Goal: Contribute content: Add original content to the website for others to see

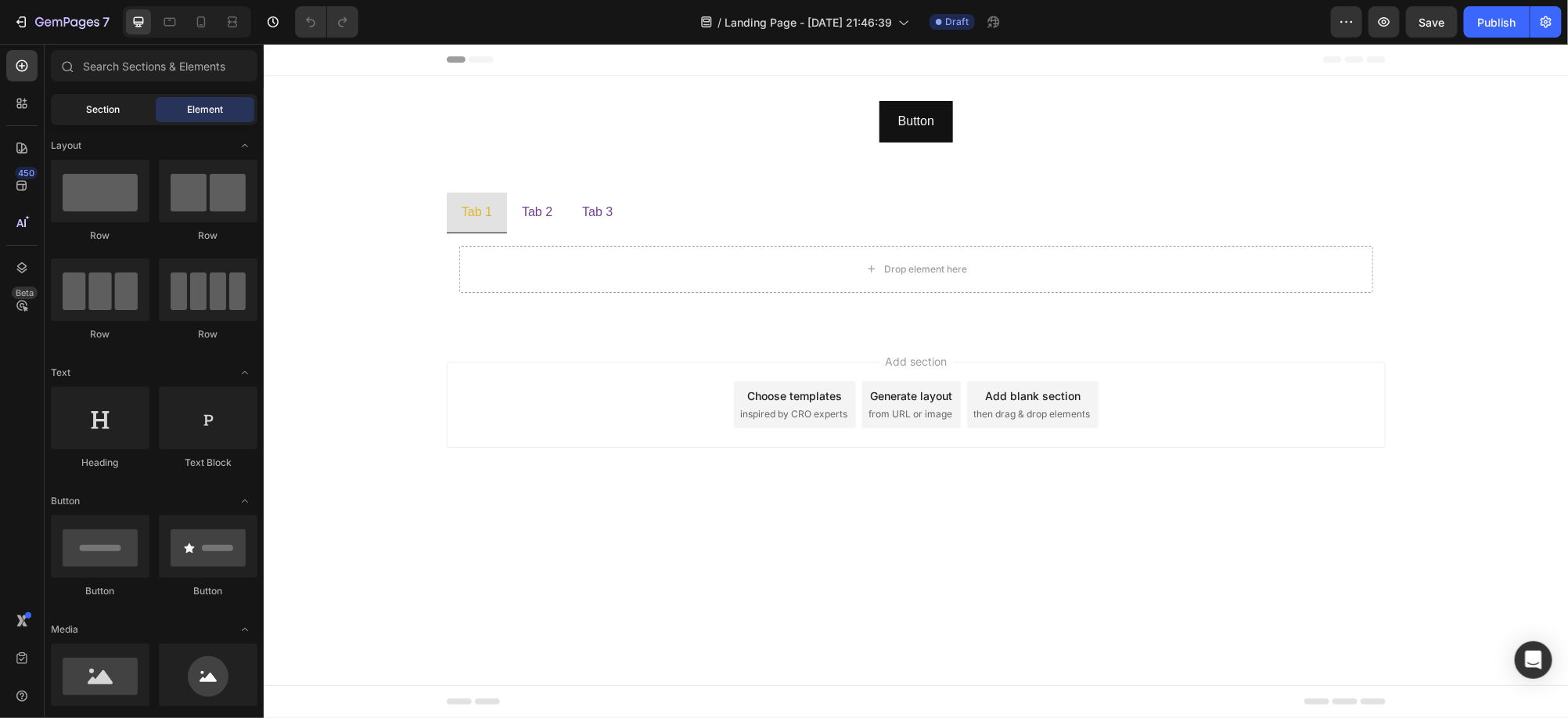
click at [84, 116] on div "Section" at bounding box center [103, 110] width 98 height 25
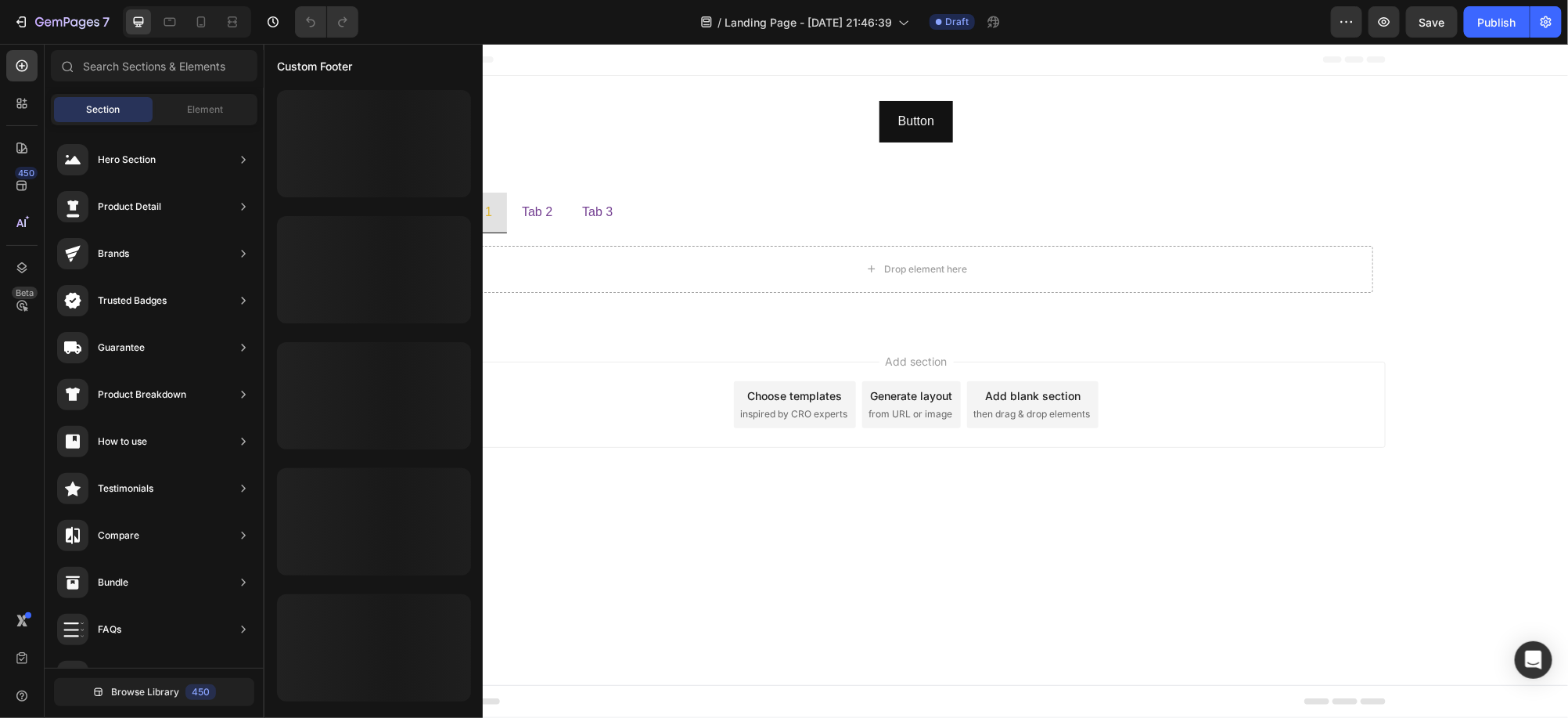
scroll to position [364, 0]
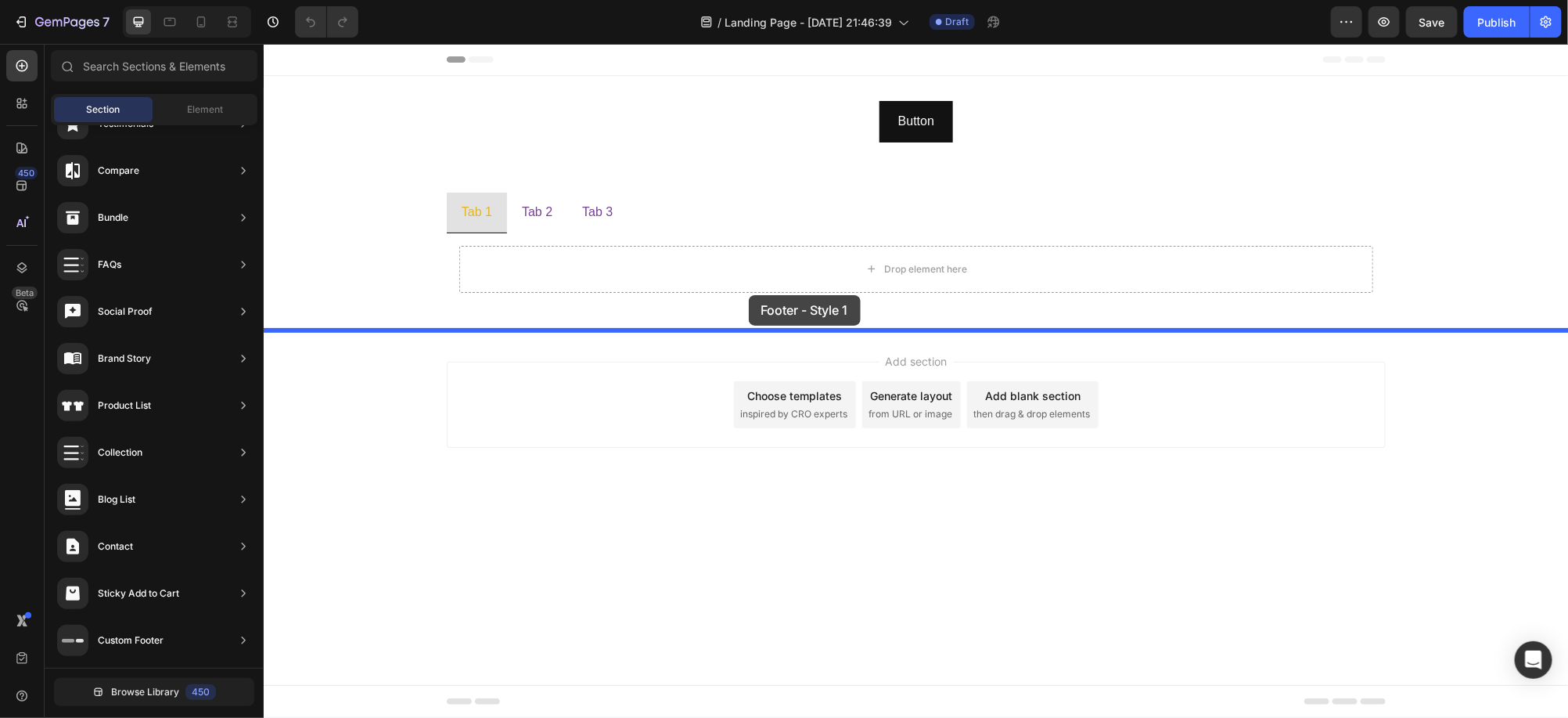
drag, startPoint x: 610, startPoint y: 219, endPoint x: 748, endPoint y: 295, distance: 157.5
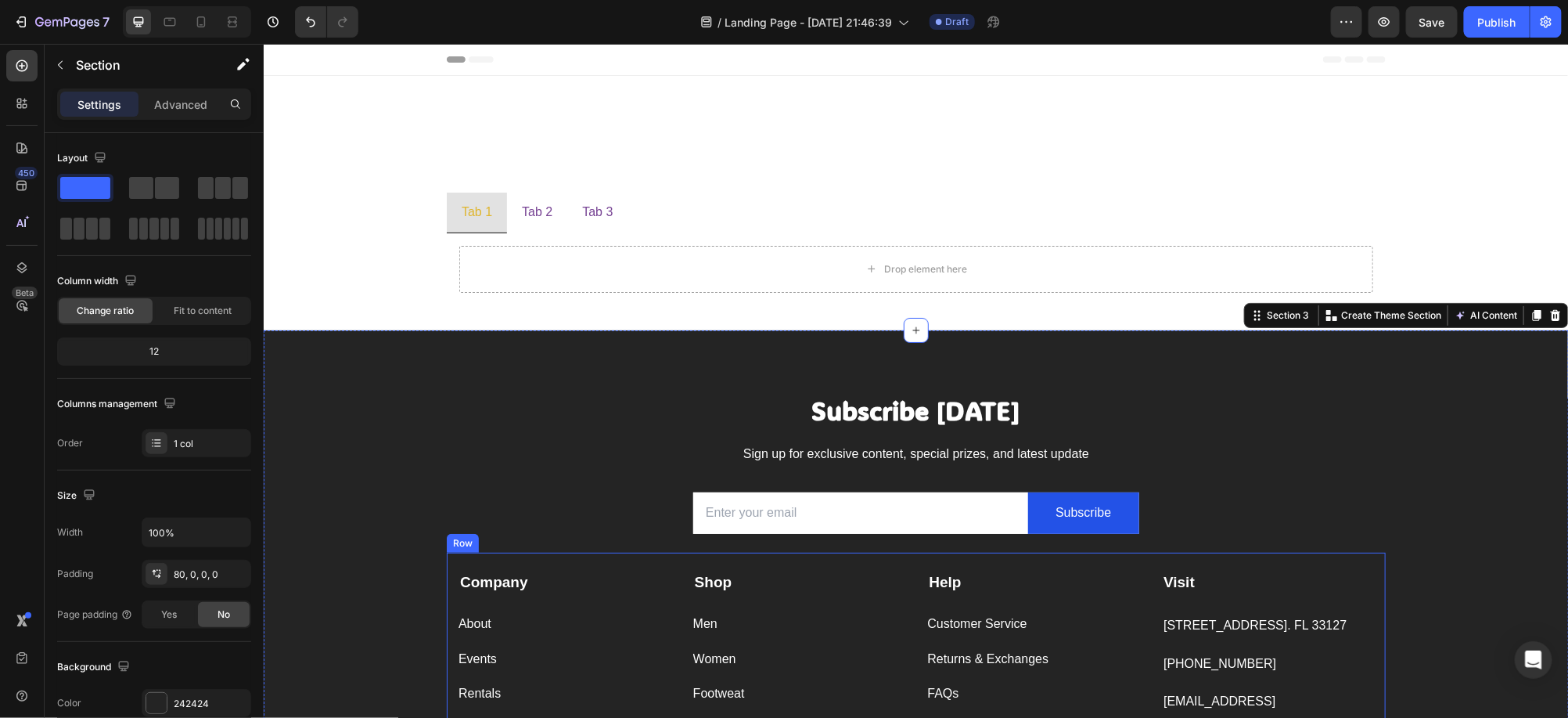
scroll to position [293, 0]
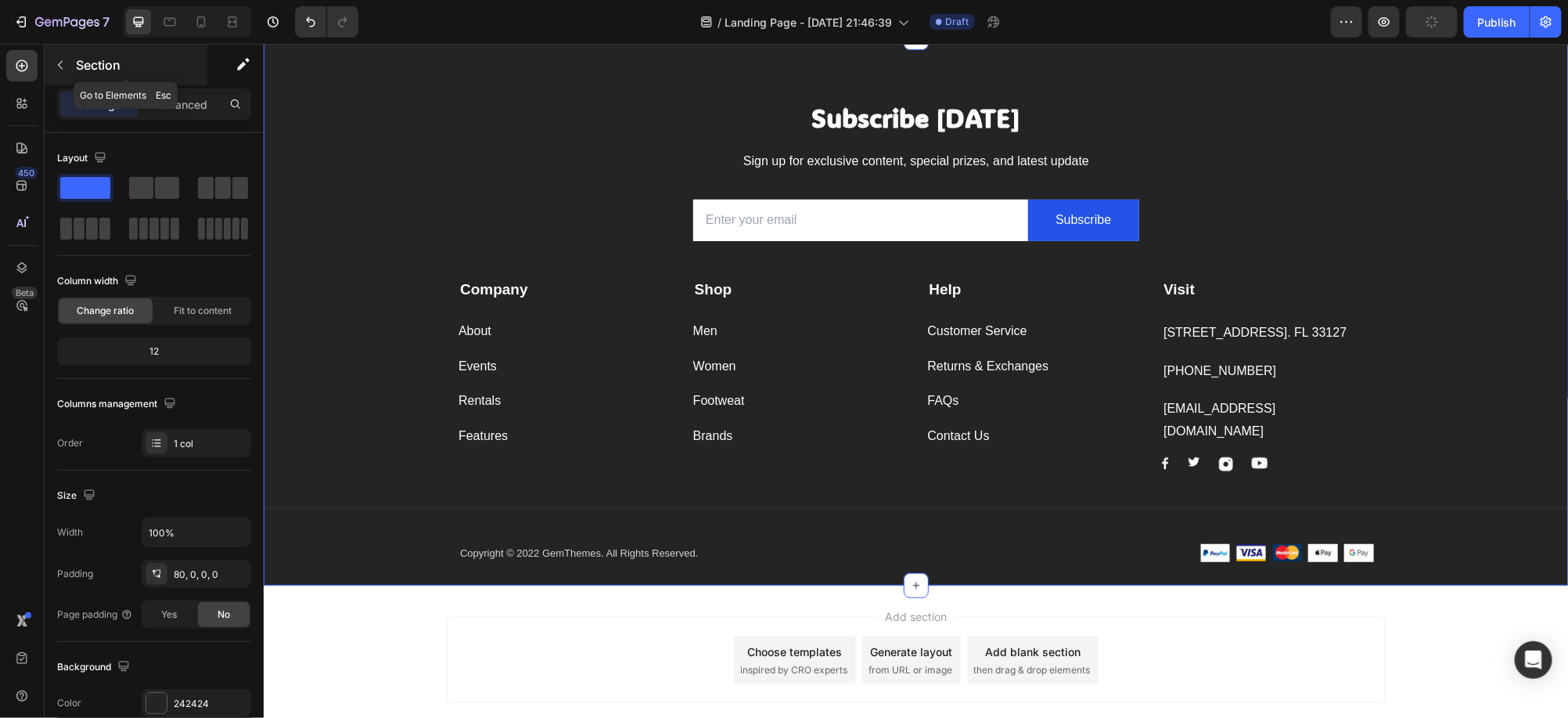
click at [58, 70] on icon "button" at bounding box center [60, 65] width 12 height 12
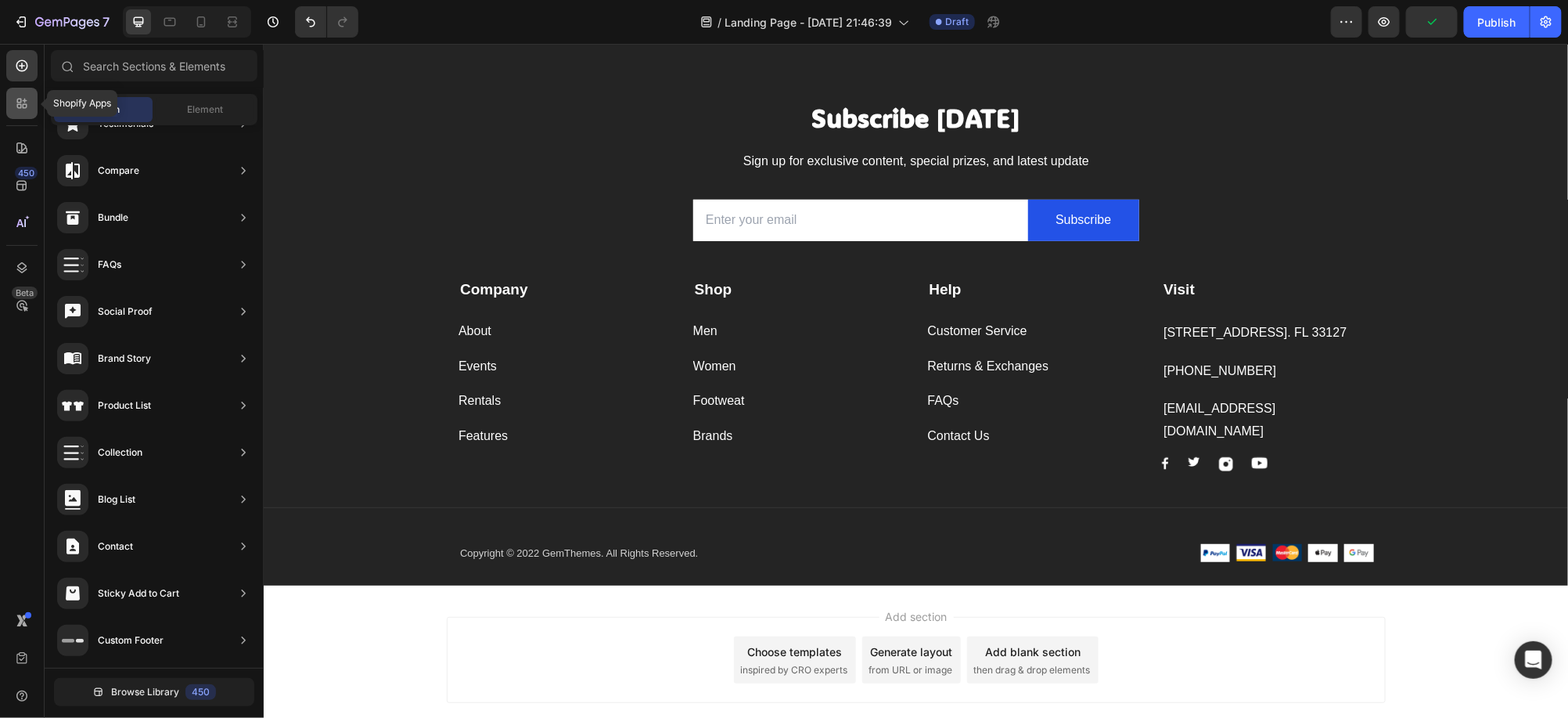
click at [14, 102] on icon at bounding box center [22, 103] width 15 height 15
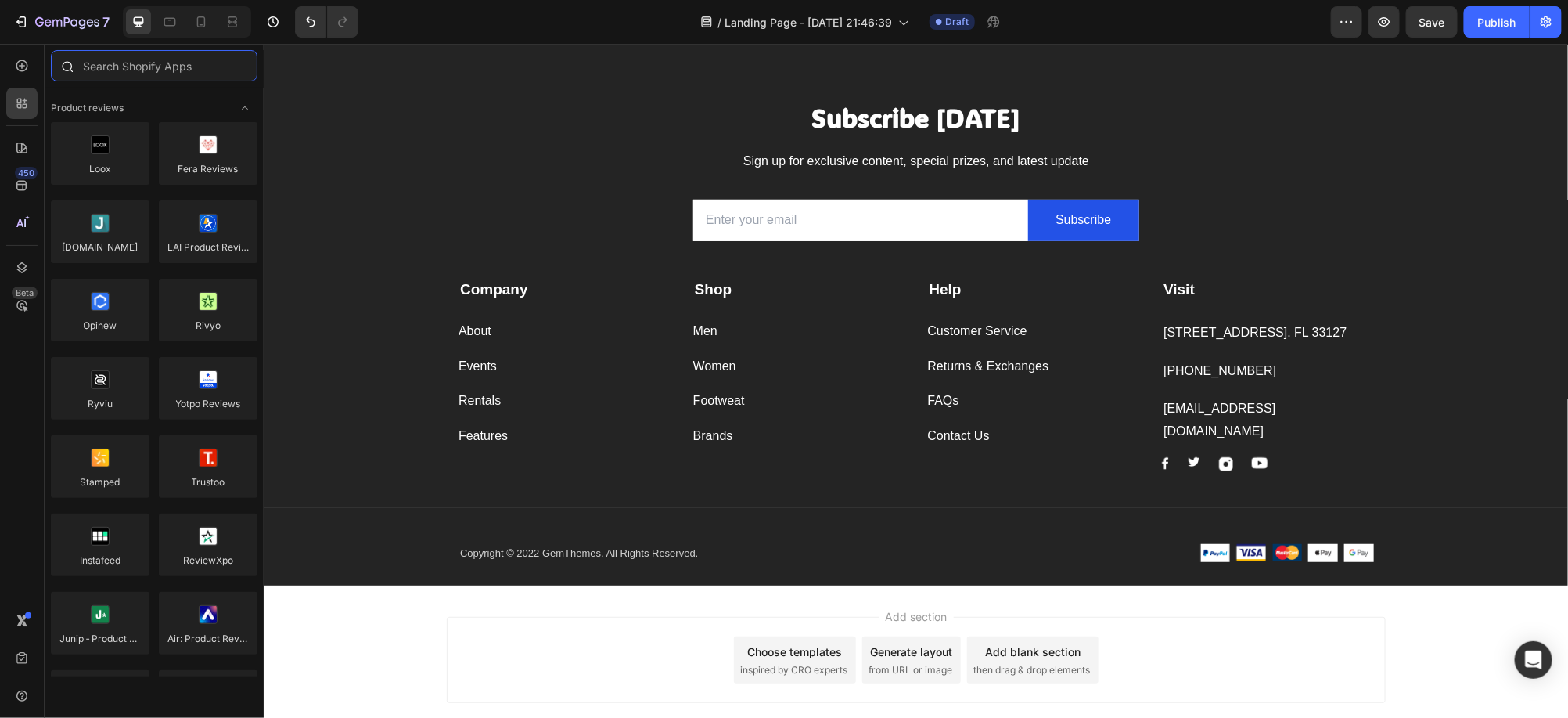
click at [120, 72] on input "text" at bounding box center [153, 66] width 207 height 31
click at [27, 72] on div at bounding box center [22, 66] width 31 height 31
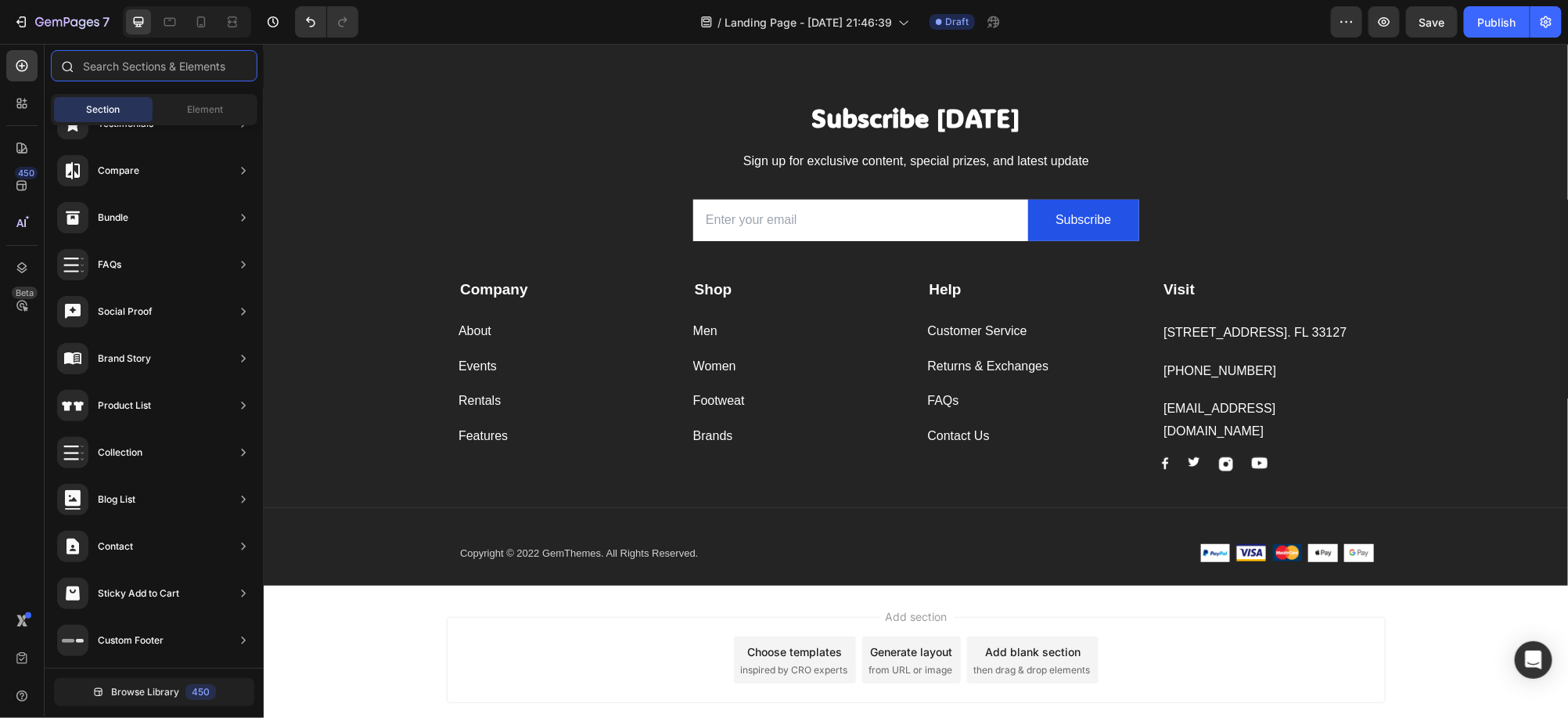
click at [128, 72] on input "text" at bounding box center [153, 66] width 207 height 31
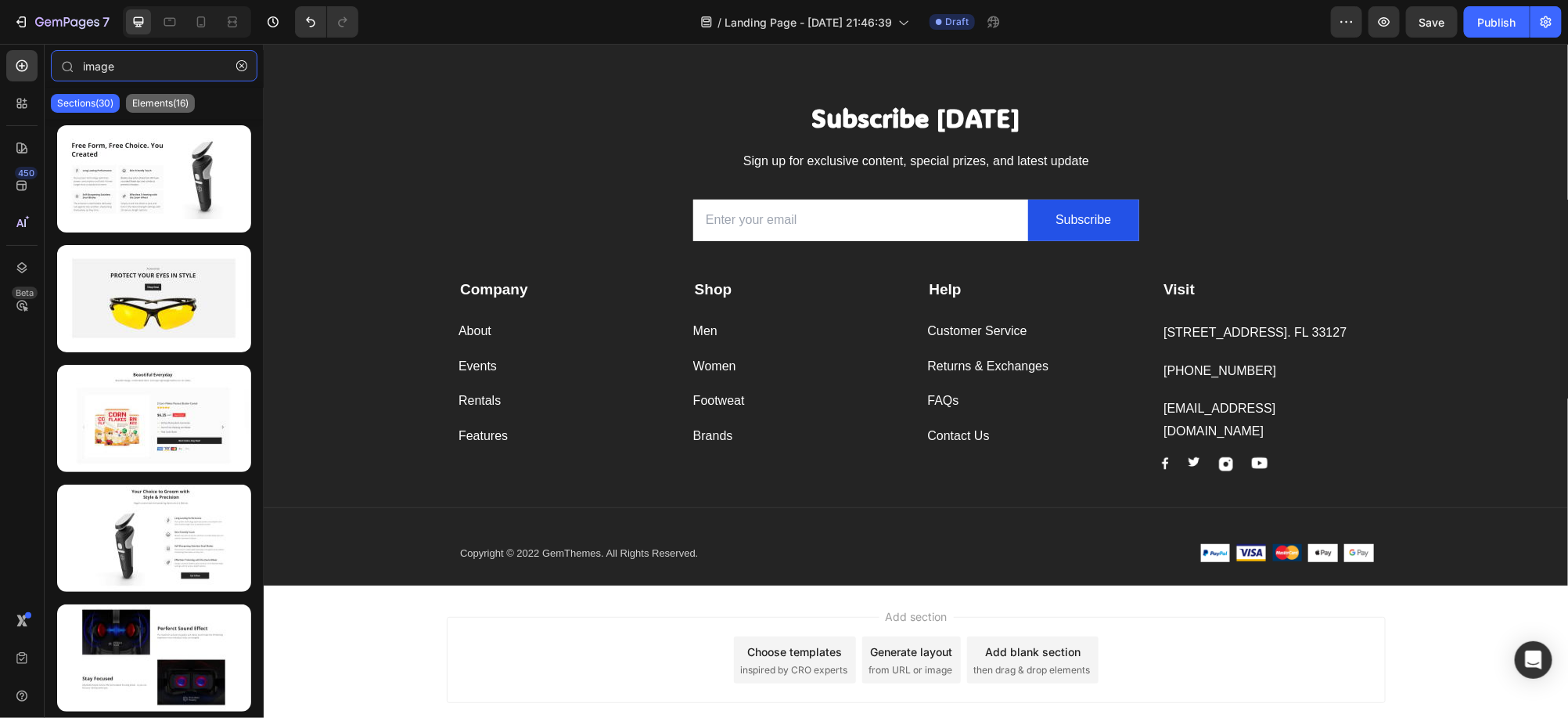
type input "image"
click at [164, 108] on p "Elements(16)" at bounding box center [160, 103] width 56 height 12
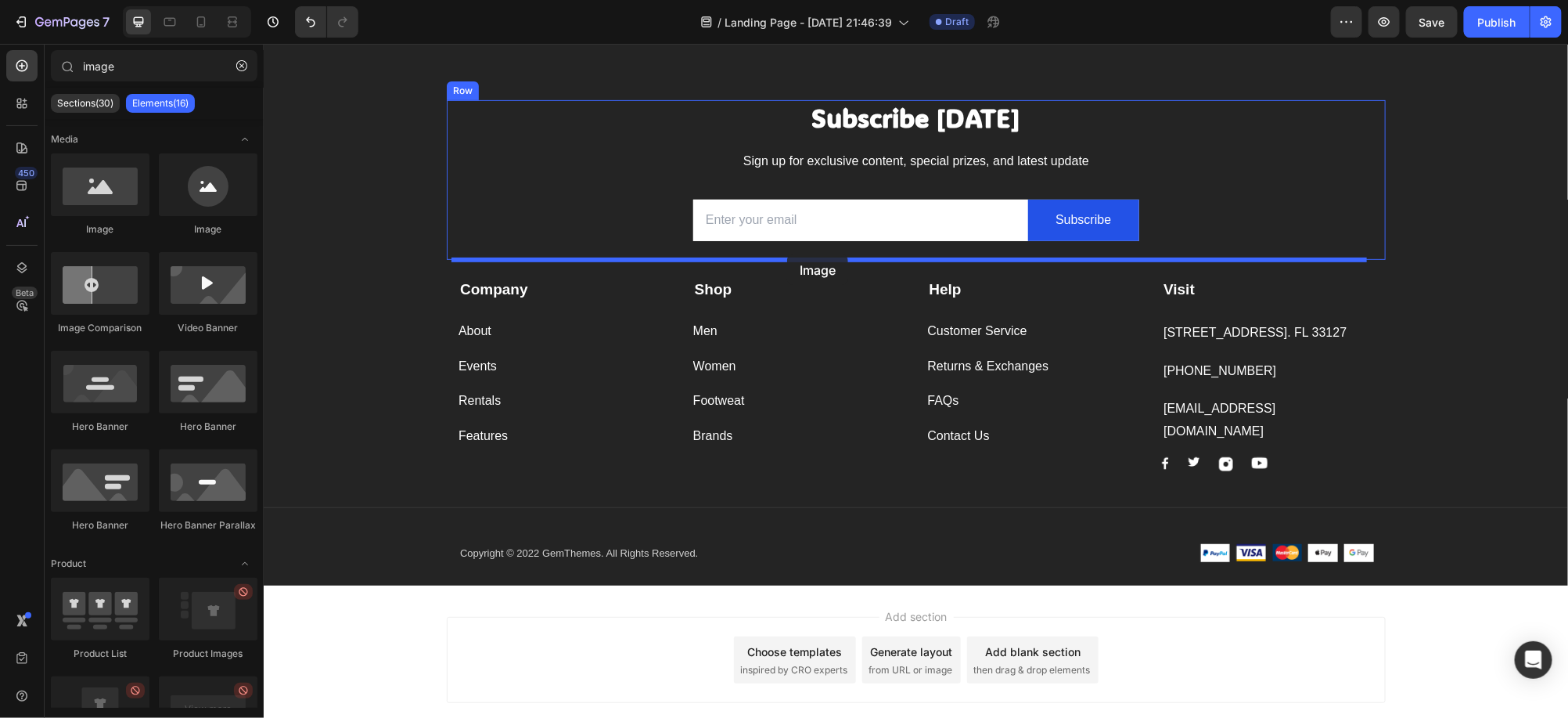
drag, startPoint x: 466, startPoint y: 225, endPoint x: 1049, endPoint y: 297, distance: 587.4
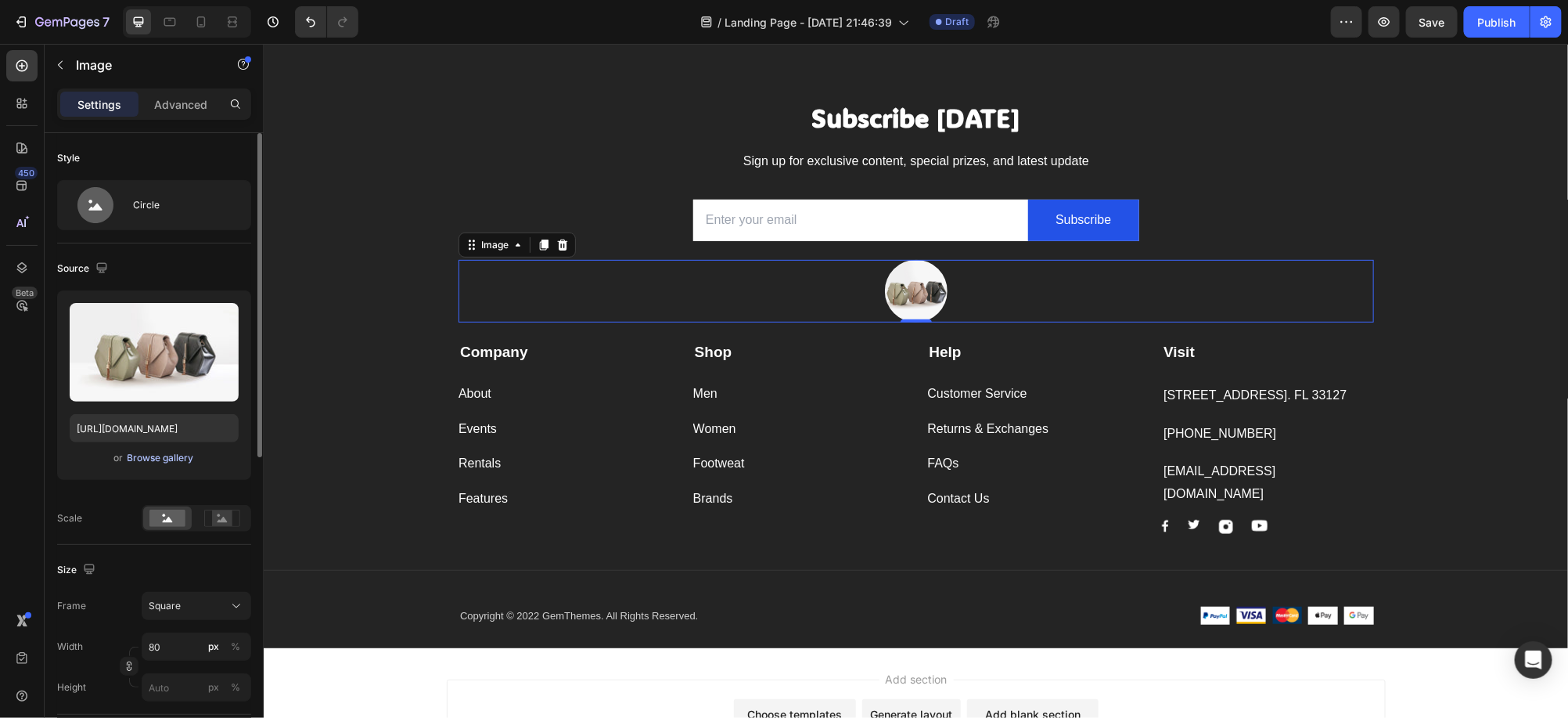
click at [155, 458] on div "Browse gallery" at bounding box center [161, 458] width 67 height 14
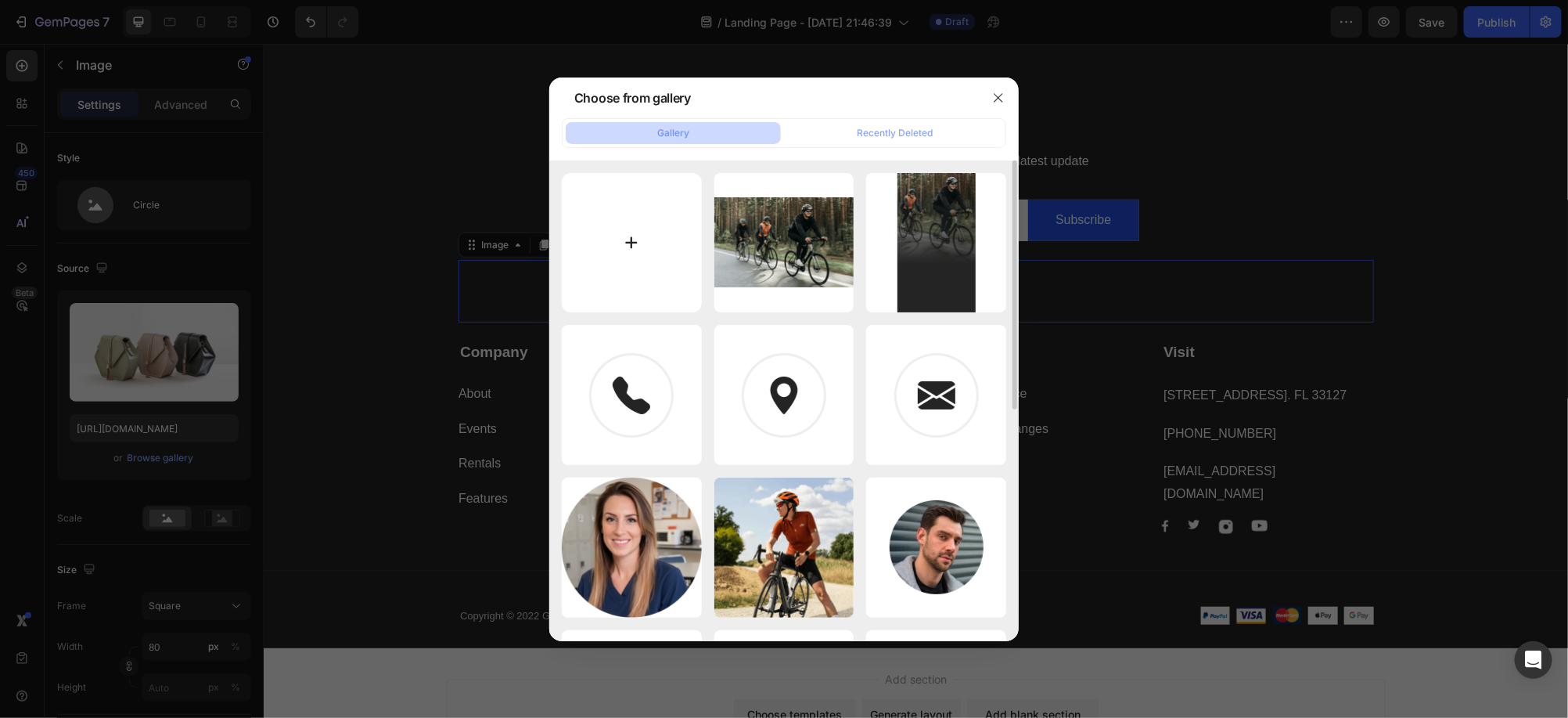
click at [640, 256] on input "file" at bounding box center [631, 242] width 140 height 140
type input "C:\fakepath\gempages_585599489646003035-60b47896-2432-49a8-8340-df76d063ce63-re…"
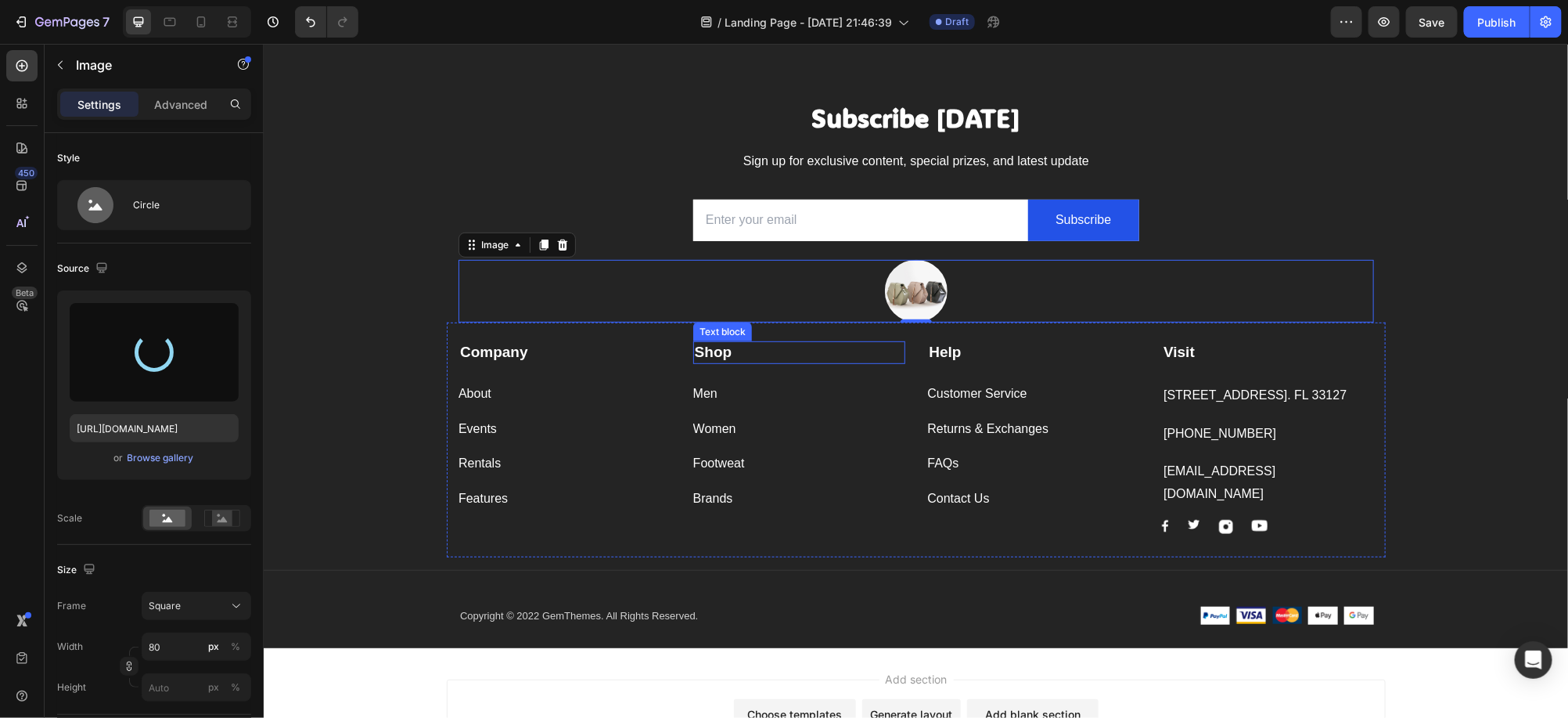
type input "[URL][DOMAIN_NAME]"
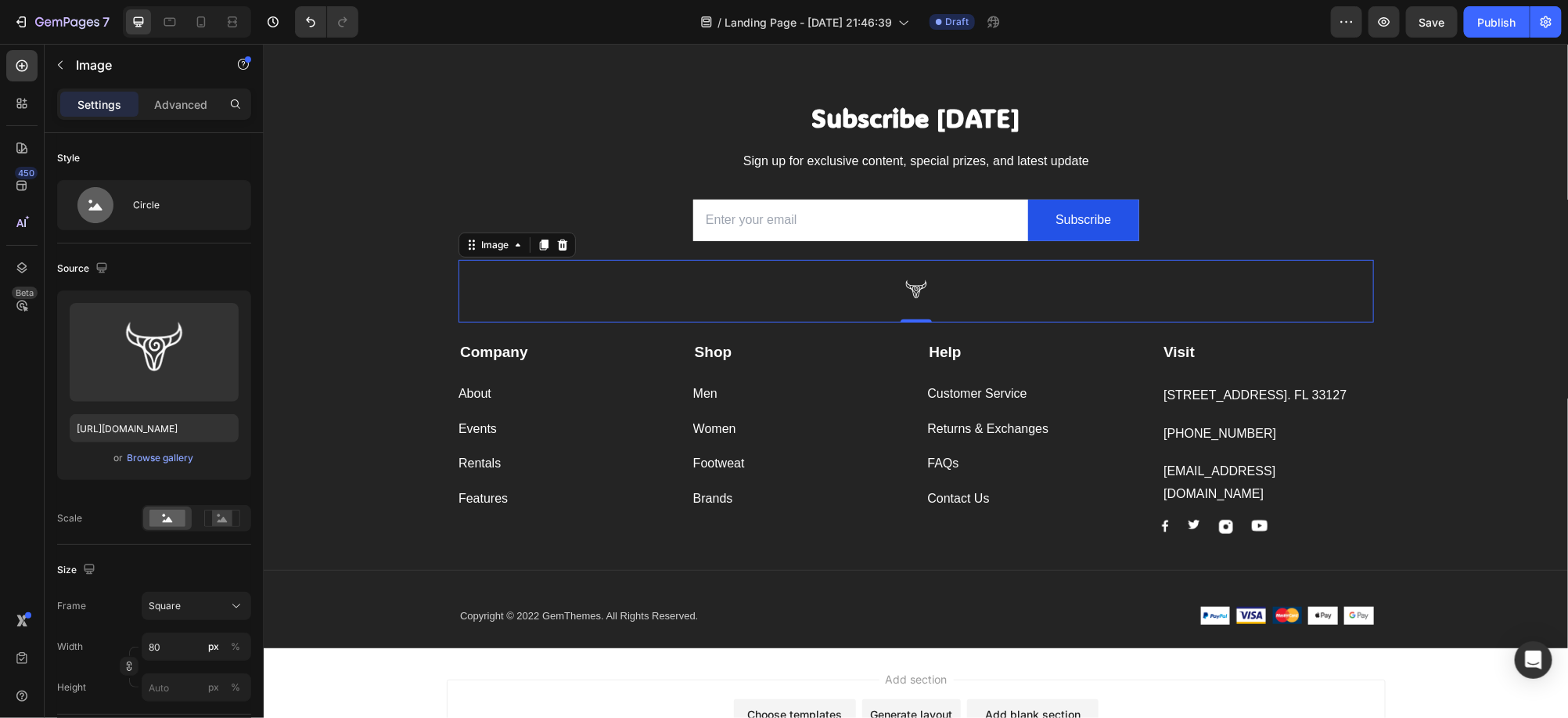
click at [906, 287] on img at bounding box center [915, 291] width 63 height 63
click at [134, 421] on input "[URL][DOMAIN_NAME]" at bounding box center [153, 428] width 169 height 29
drag, startPoint x: 129, startPoint y: 424, endPoint x: 211, endPoint y: 407, distance: 83.7
click at [130, 424] on input "[URL][DOMAIN_NAME]" at bounding box center [153, 428] width 169 height 29
click at [1429, 24] on span "Save" at bounding box center [1432, 22] width 26 height 13
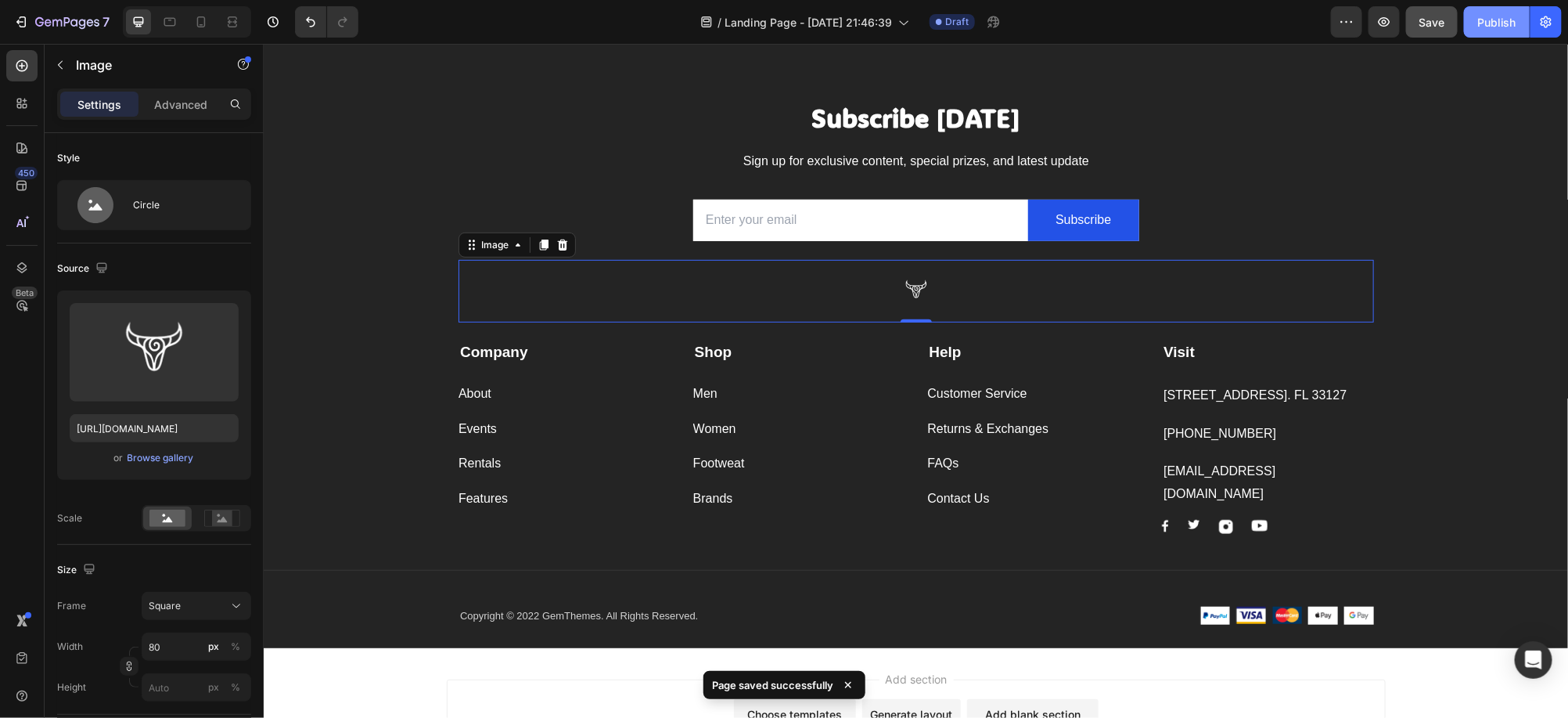
click at [1483, 26] on div "Publish" at bounding box center [1496, 22] width 39 height 16
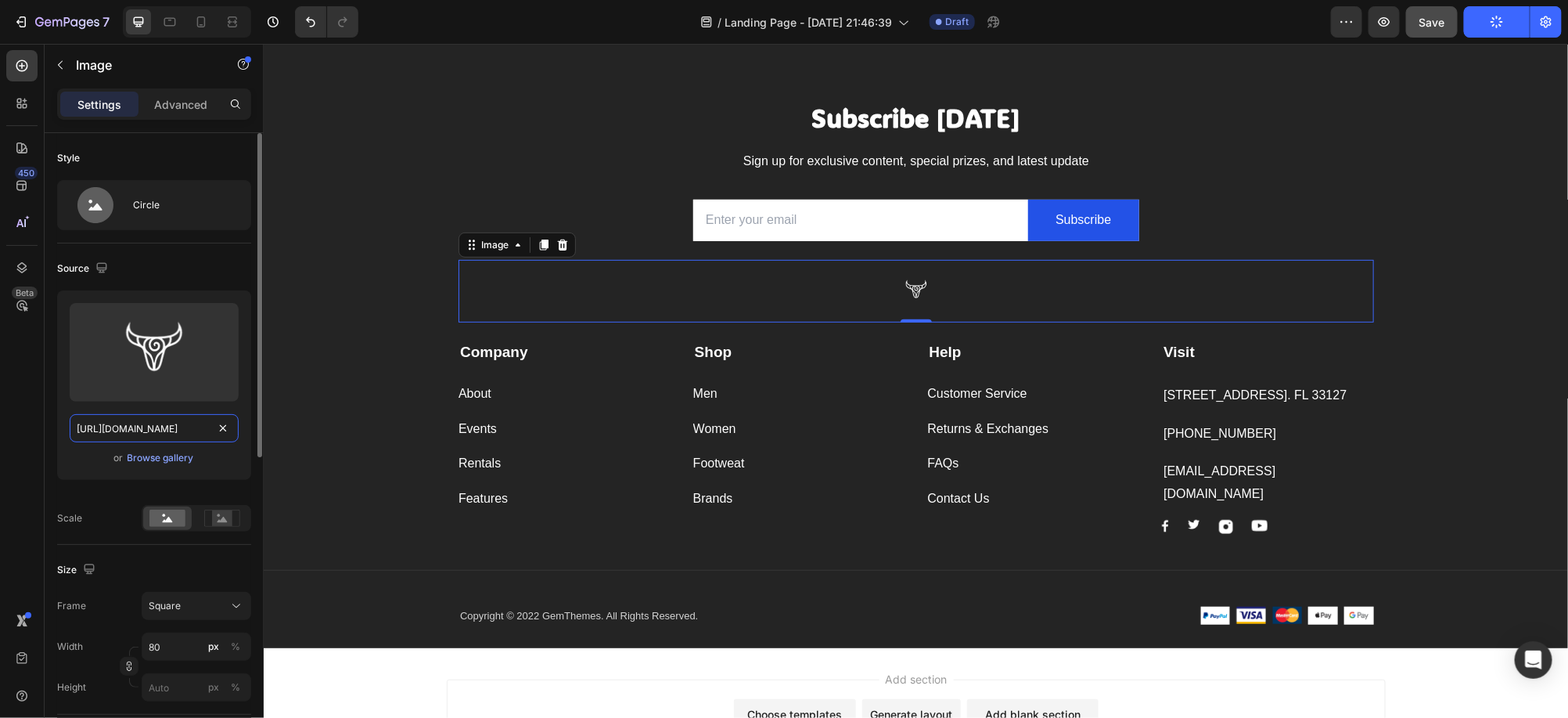
click at [113, 433] on input "[URL][DOMAIN_NAME]" at bounding box center [153, 428] width 169 height 29
click at [113, 432] on input "[URL][DOMAIN_NAME]" at bounding box center [153, 428] width 169 height 29
click at [915, 293] on img at bounding box center [915, 291] width 63 height 63
